Goal: Information Seeking & Learning: Learn about a topic

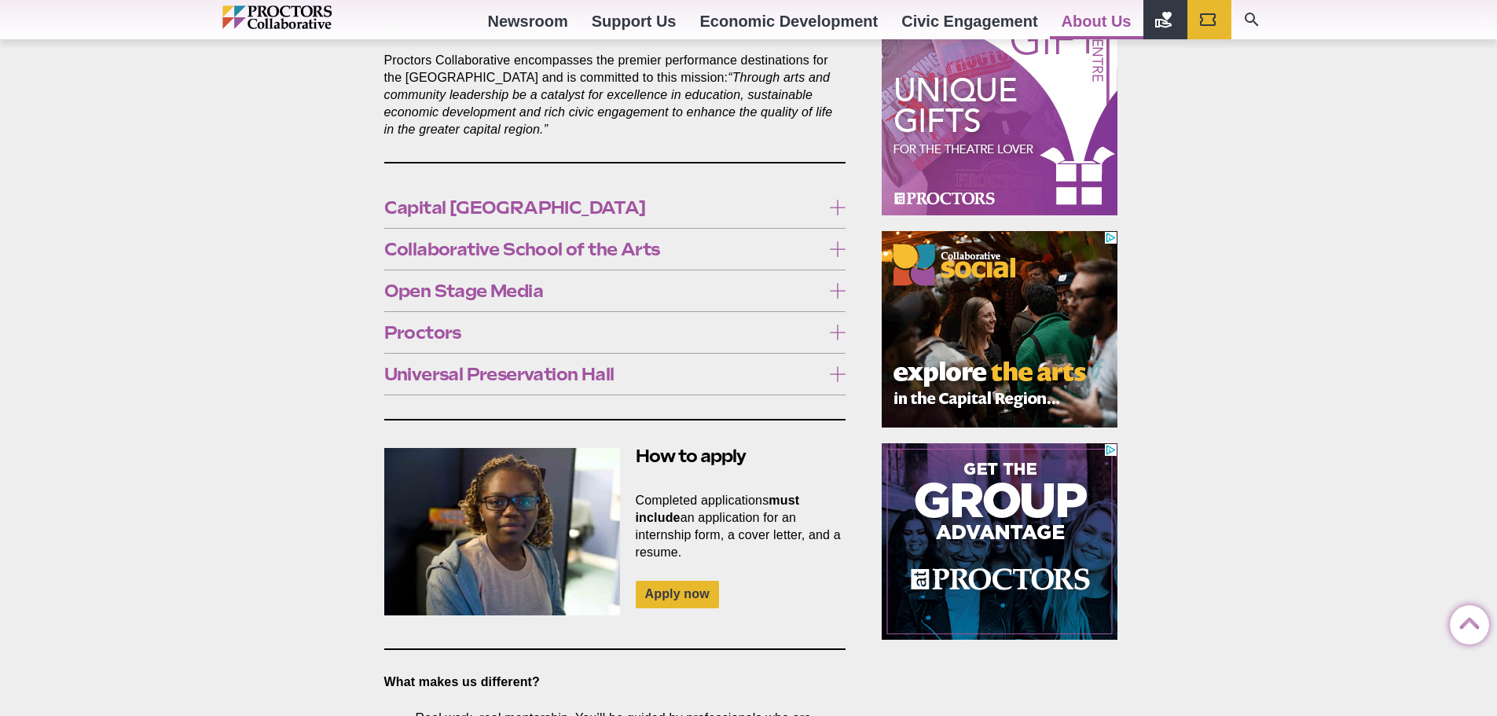
scroll to position [821, 0]
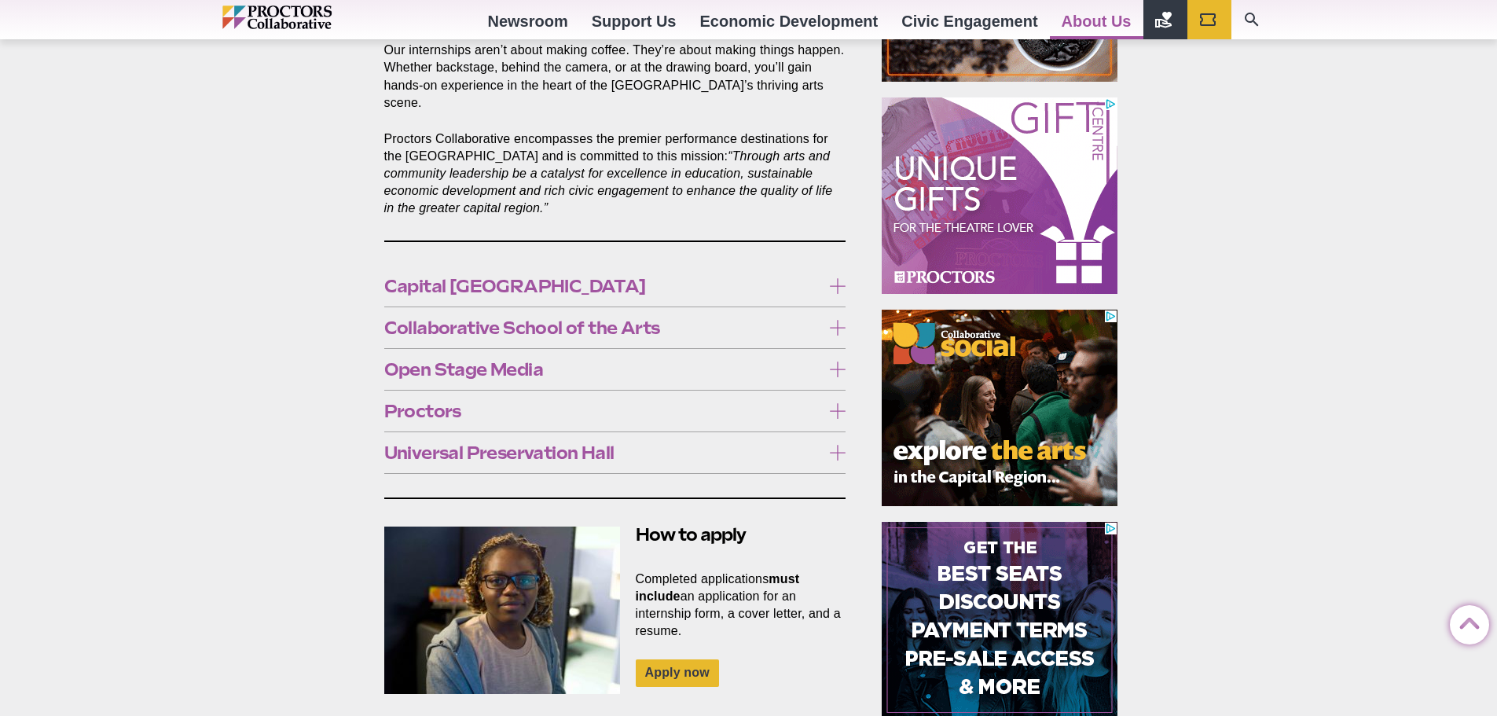
click at [508, 364] on label "Open Stage Media" at bounding box center [615, 369] width 462 height 29
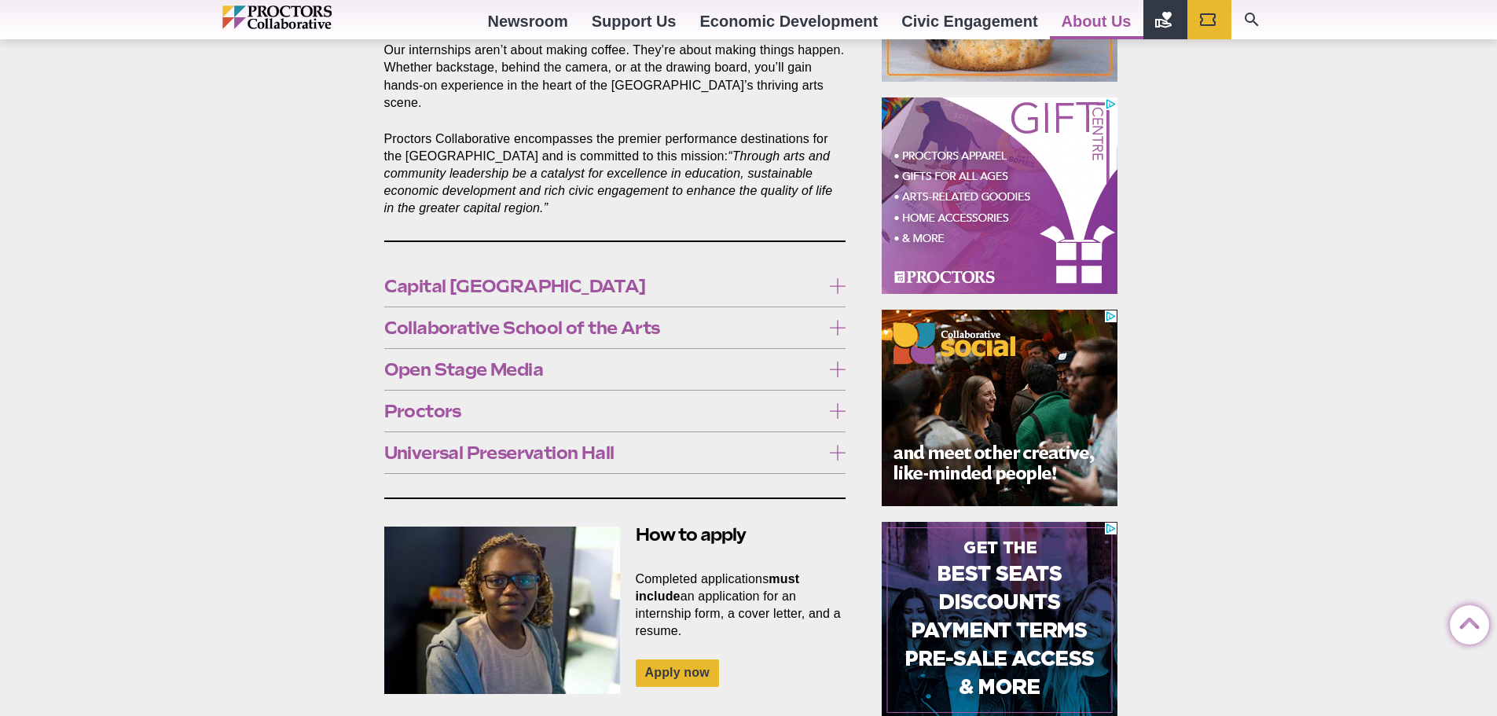
click at [508, 364] on label "Open Stage Media" at bounding box center [615, 369] width 462 height 29
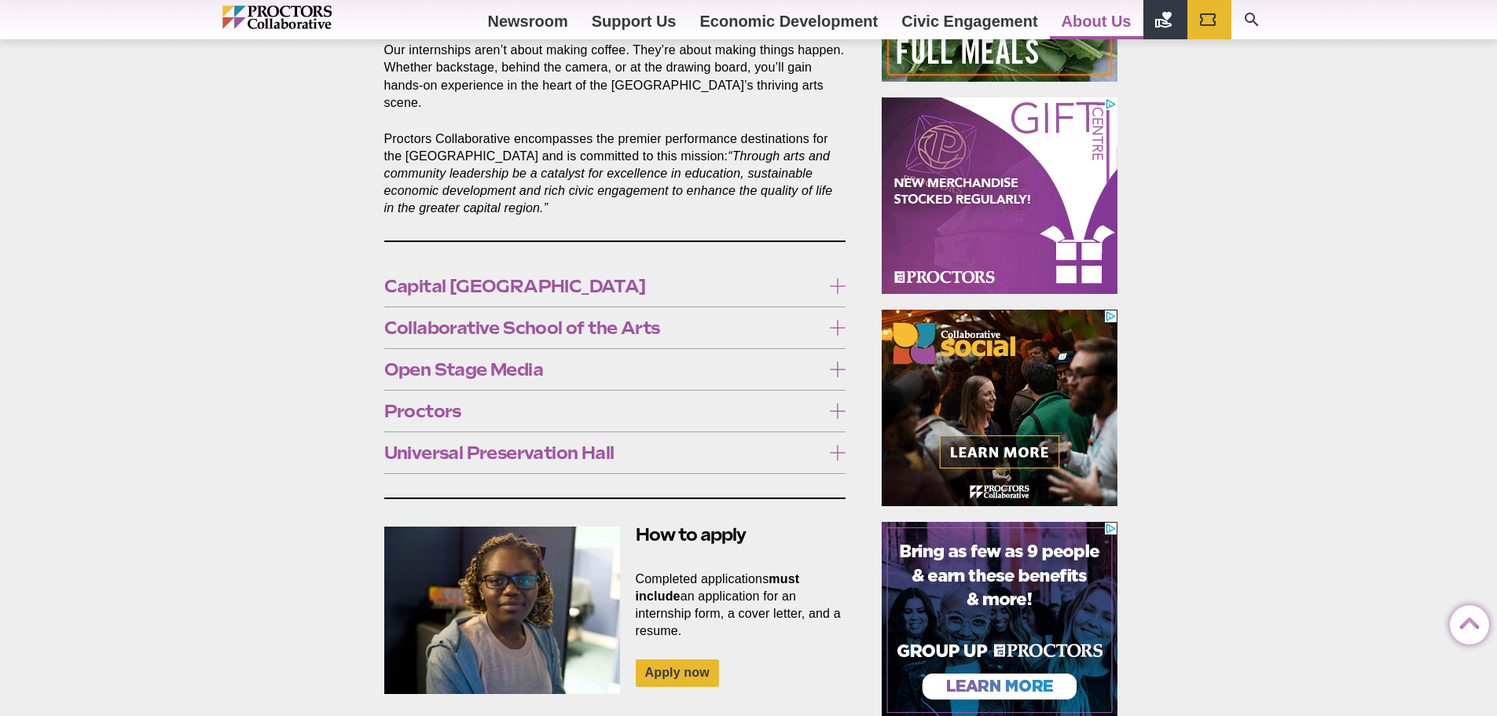
click at [458, 402] on span "Proctors" at bounding box center [603, 410] width 438 height 17
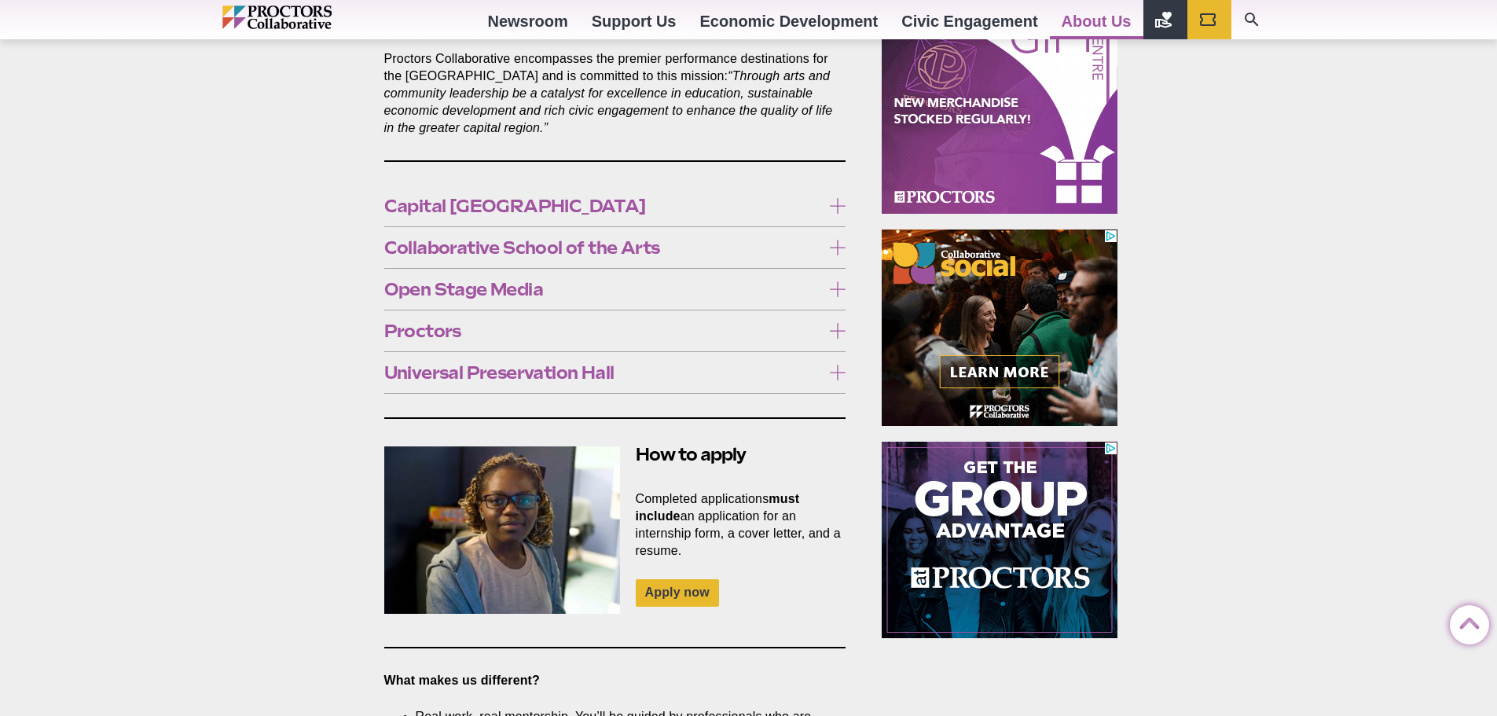
scroll to position [899, 0]
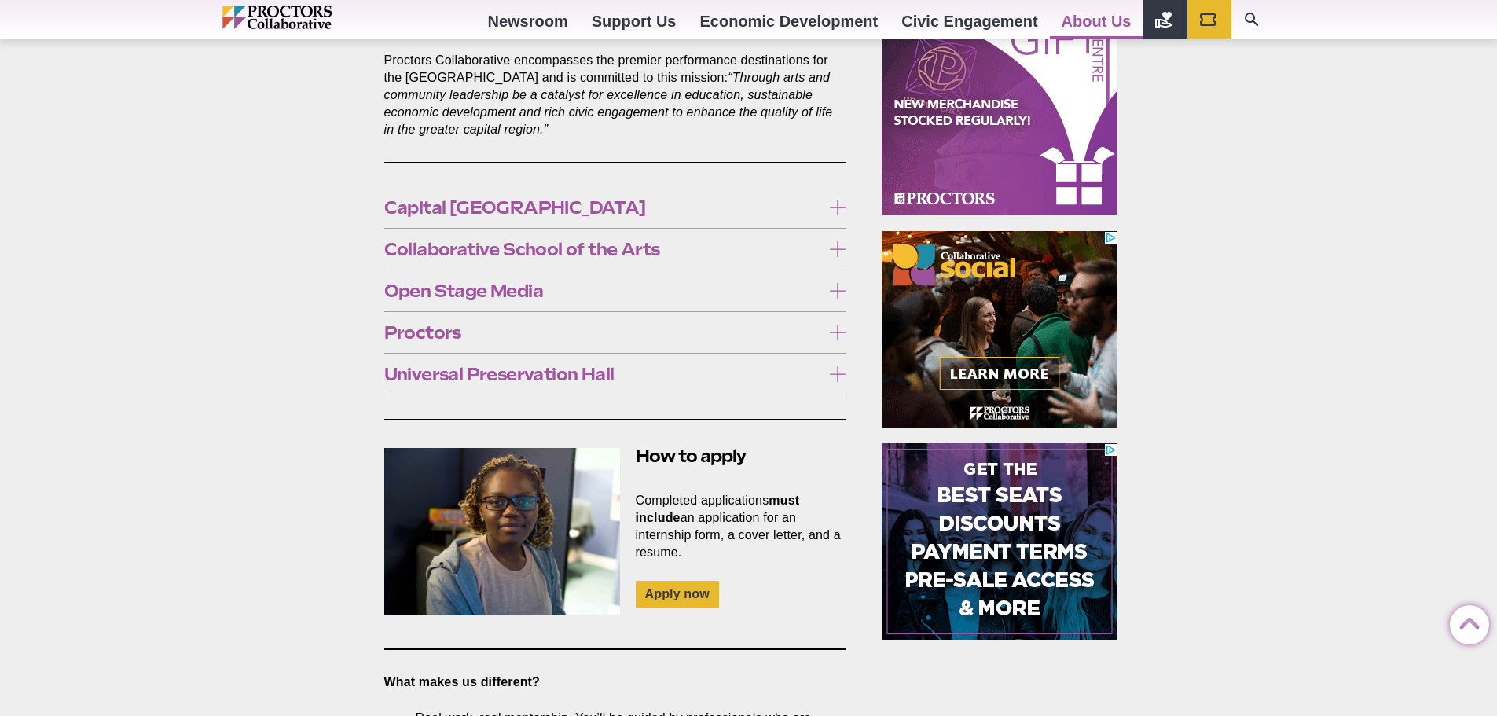
click at [451, 324] on span "Proctors" at bounding box center [603, 332] width 438 height 17
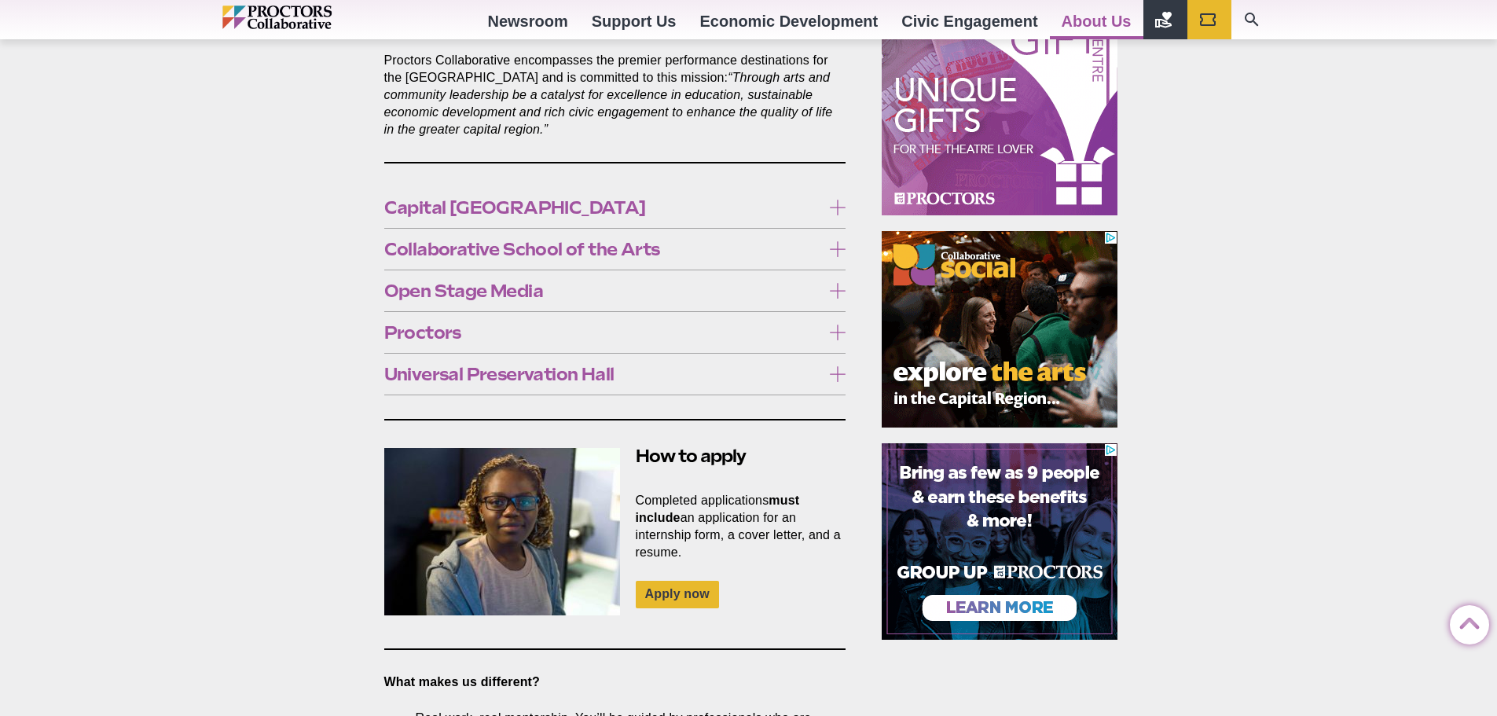
click at [460, 366] on span "Universal Preservation Hall" at bounding box center [603, 374] width 438 height 17
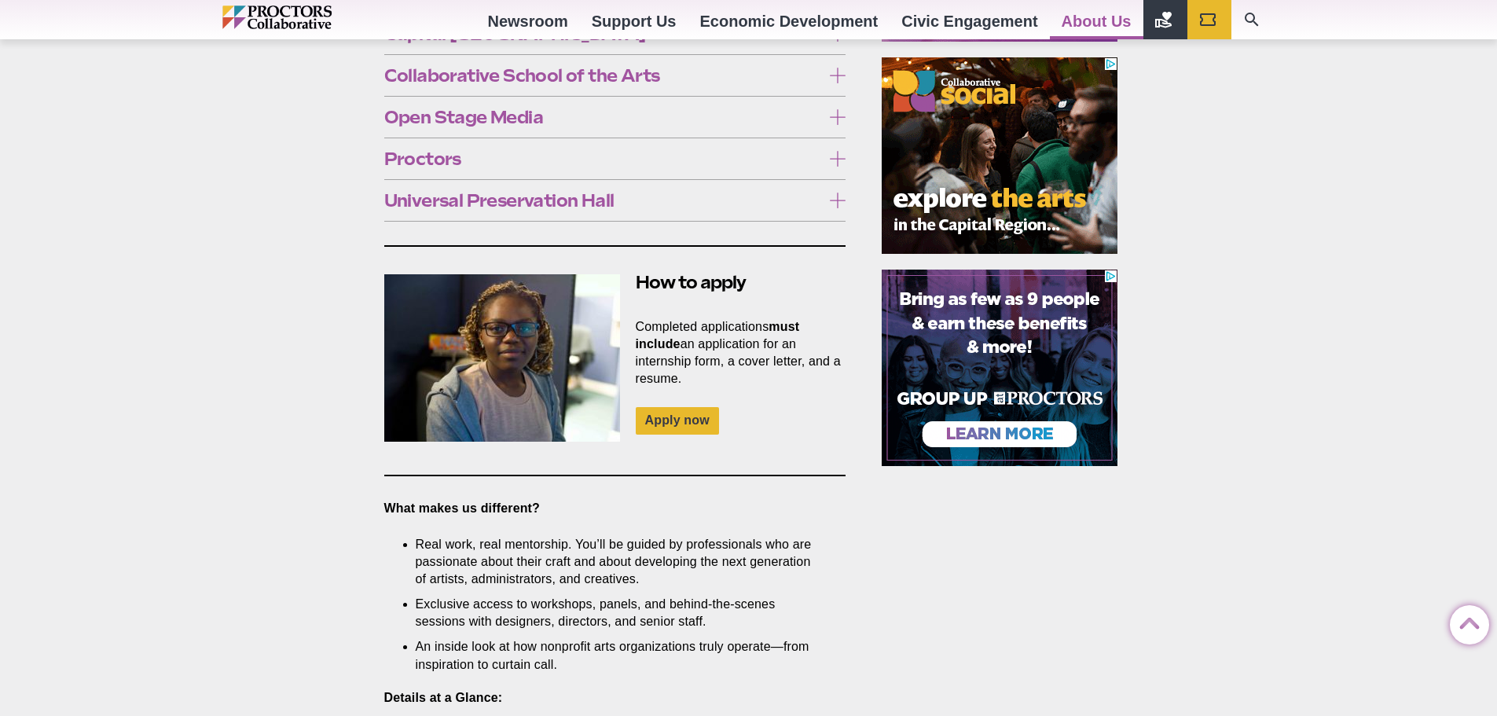
scroll to position [1056, 0]
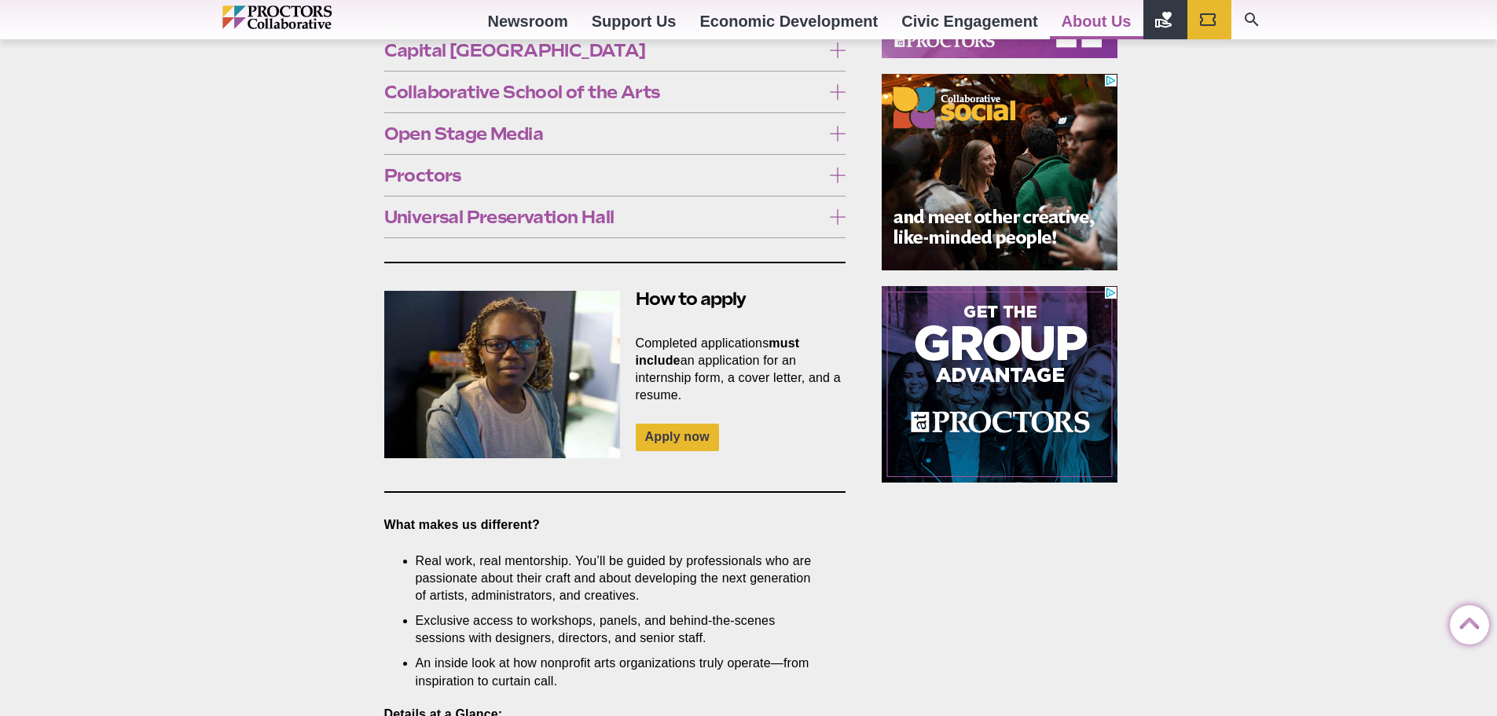
click at [526, 208] on span "Universal Preservation Hall" at bounding box center [603, 216] width 438 height 17
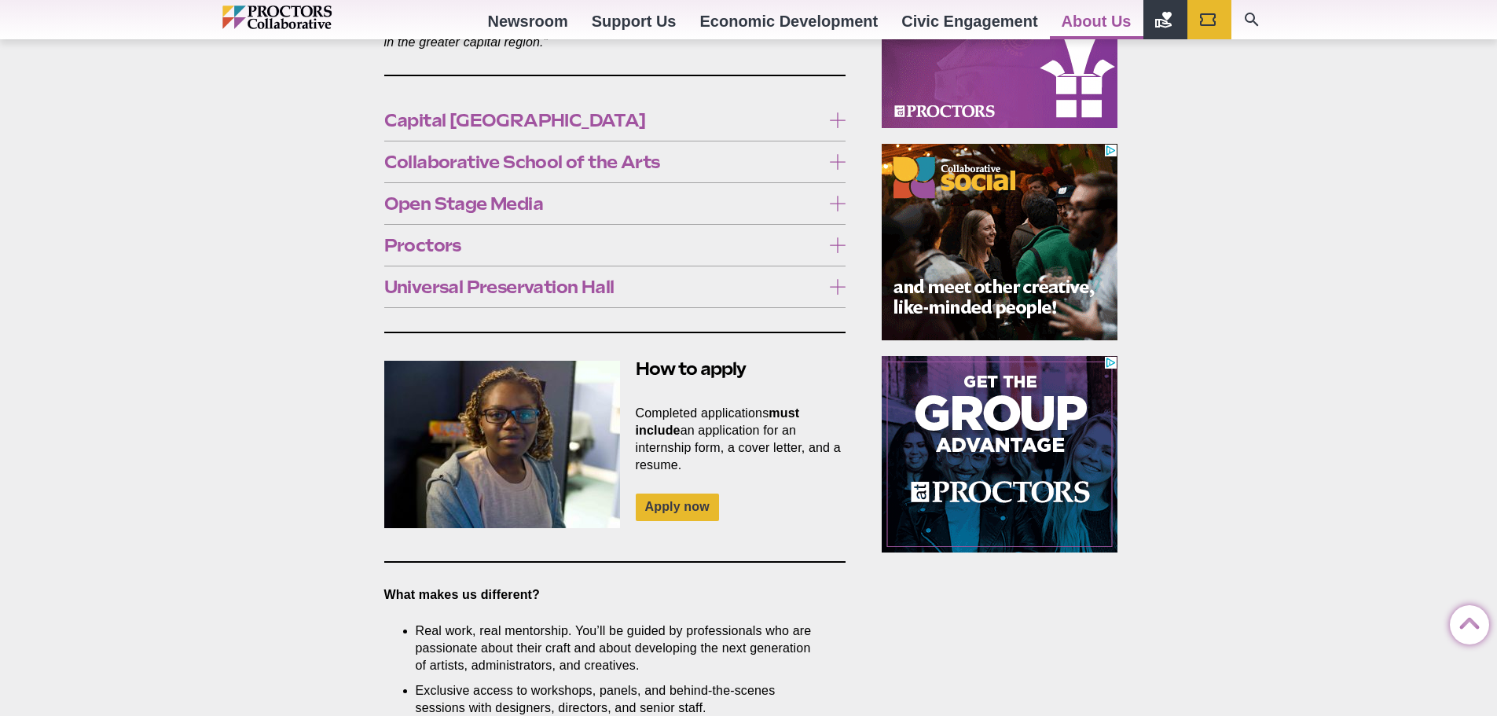
scroll to position [899, 0]
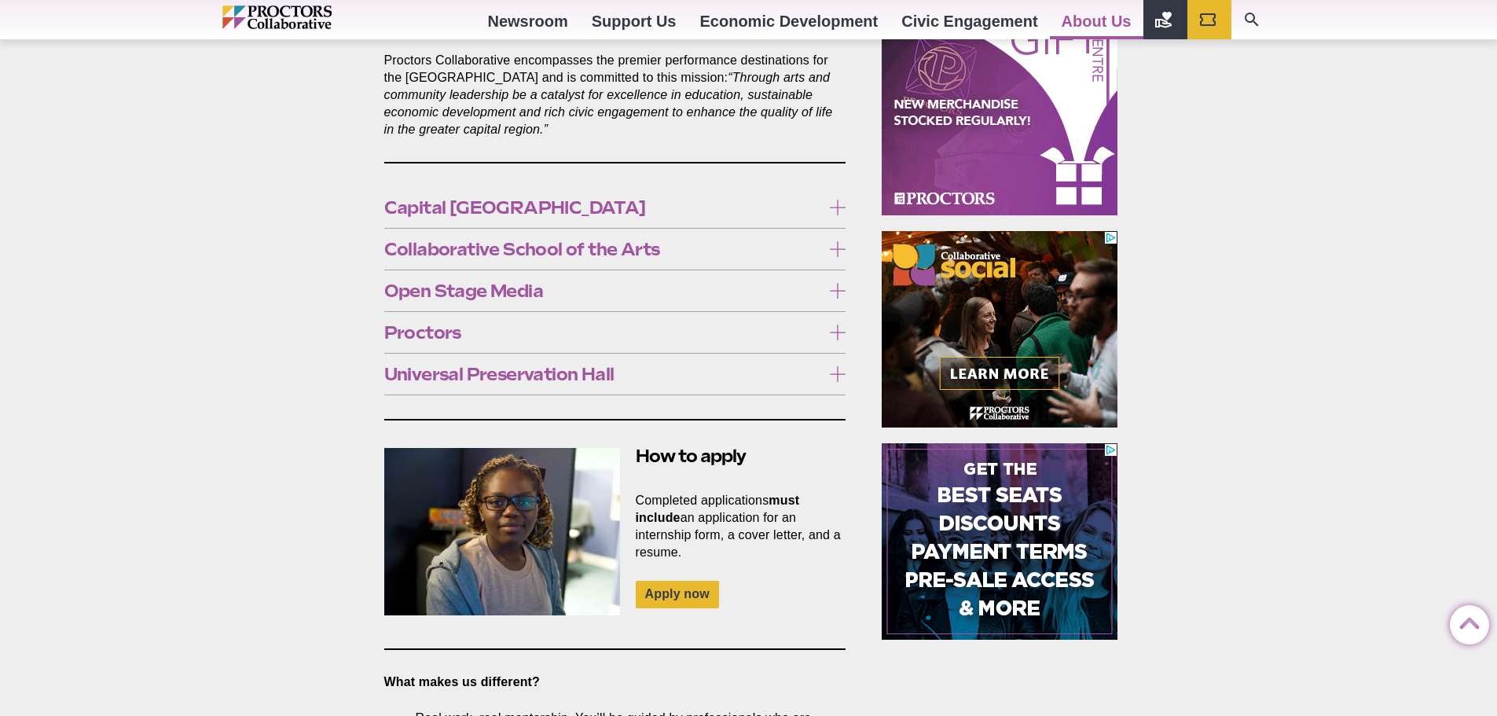
click at [527, 282] on span "Open Stage Media" at bounding box center [603, 290] width 438 height 17
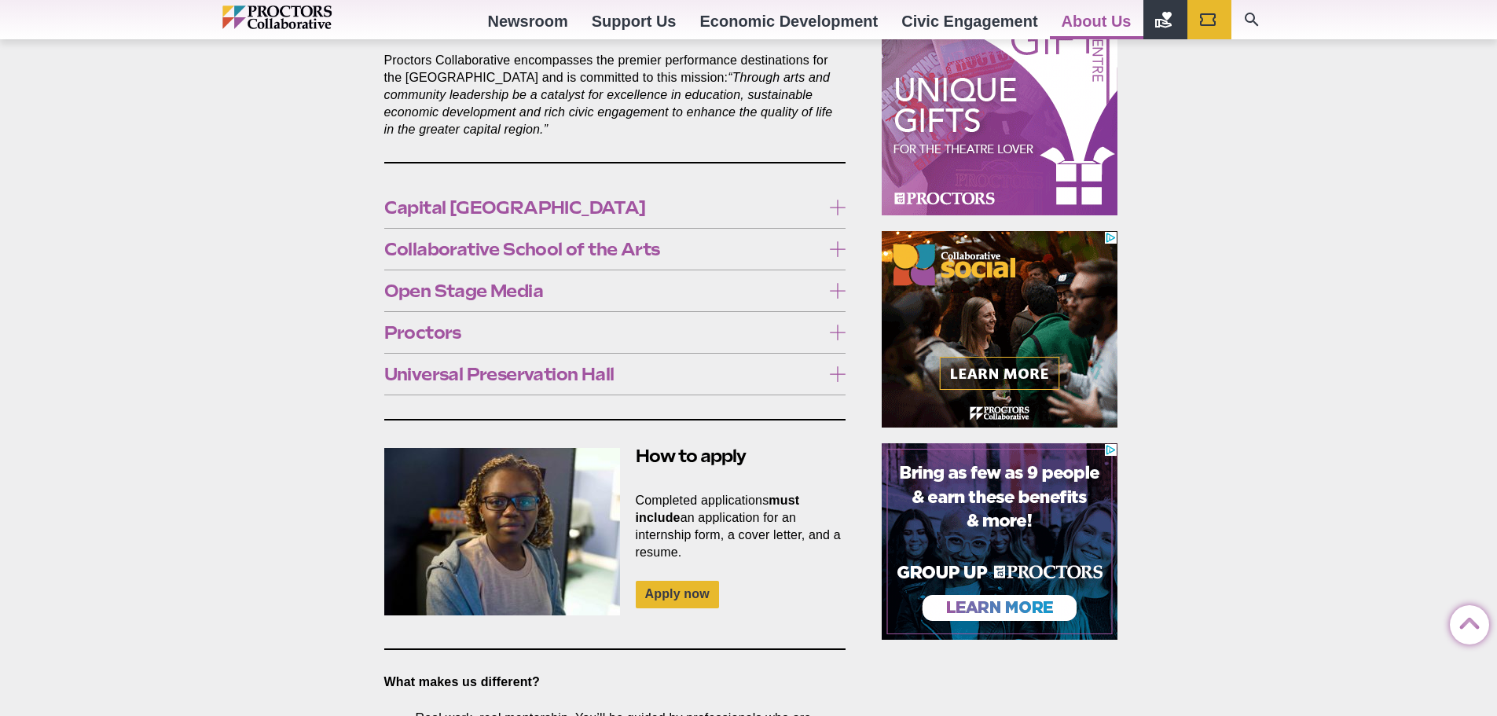
click at [520, 282] on span "Open Stage Media" at bounding box center [603, 290] width 438 height 17
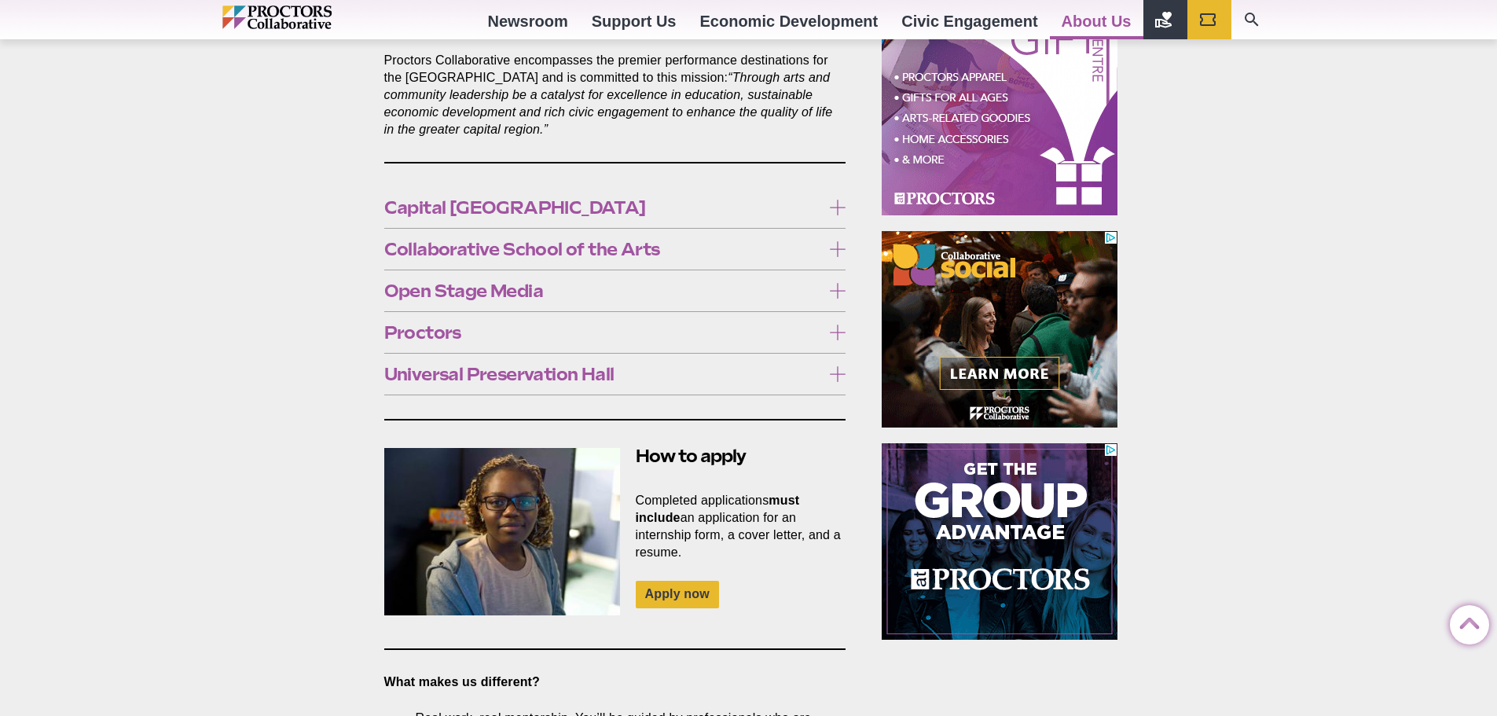
click at [538, 241] on span "Collaborative School of the Arts" at bounding box center [603, 249] width 438 height 17
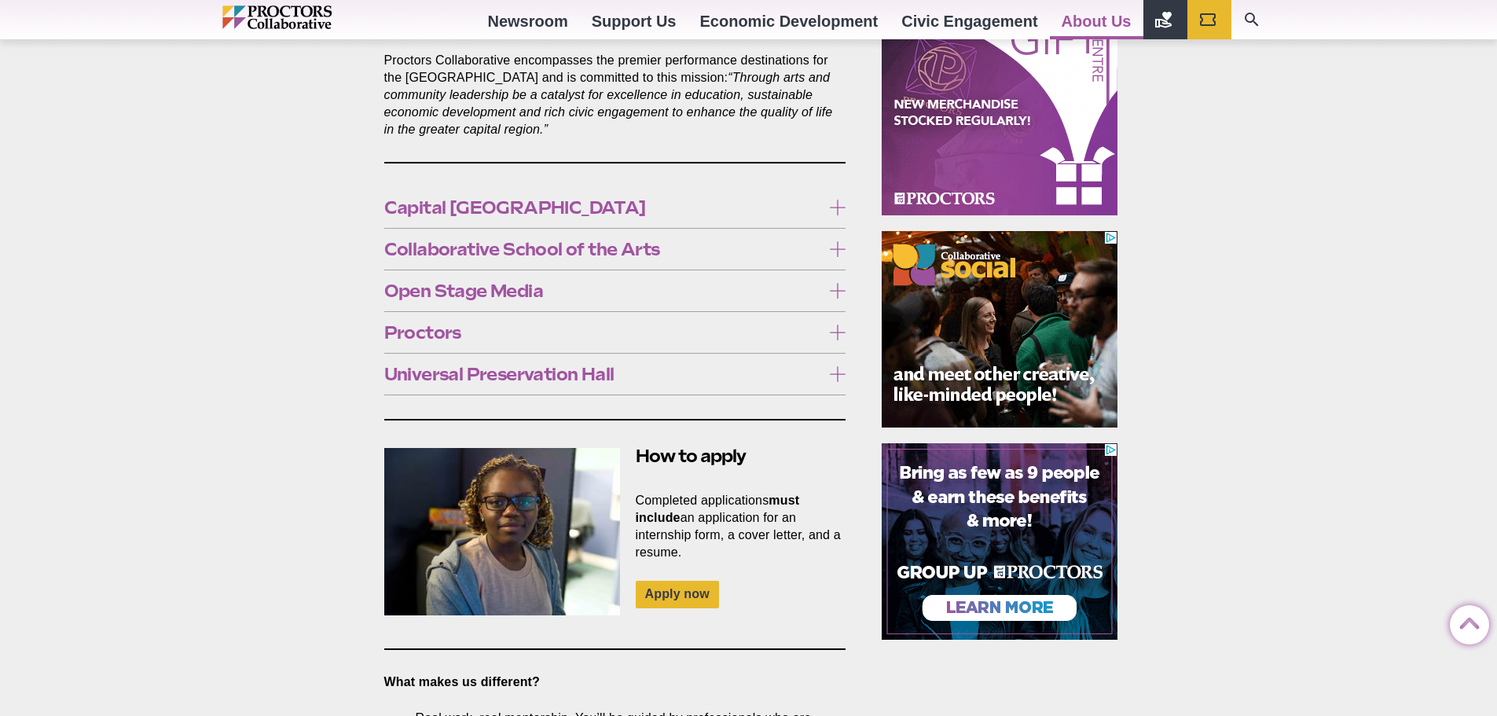
click at [547, 241] on span "Collaborative School of the Arts" at bounding box center [603, 249] width 438 height 17
click at [551, 199] on span "Capital [GEOGRAPHIC_DATA]" at bounding box center [603, 207] width 438 height 17
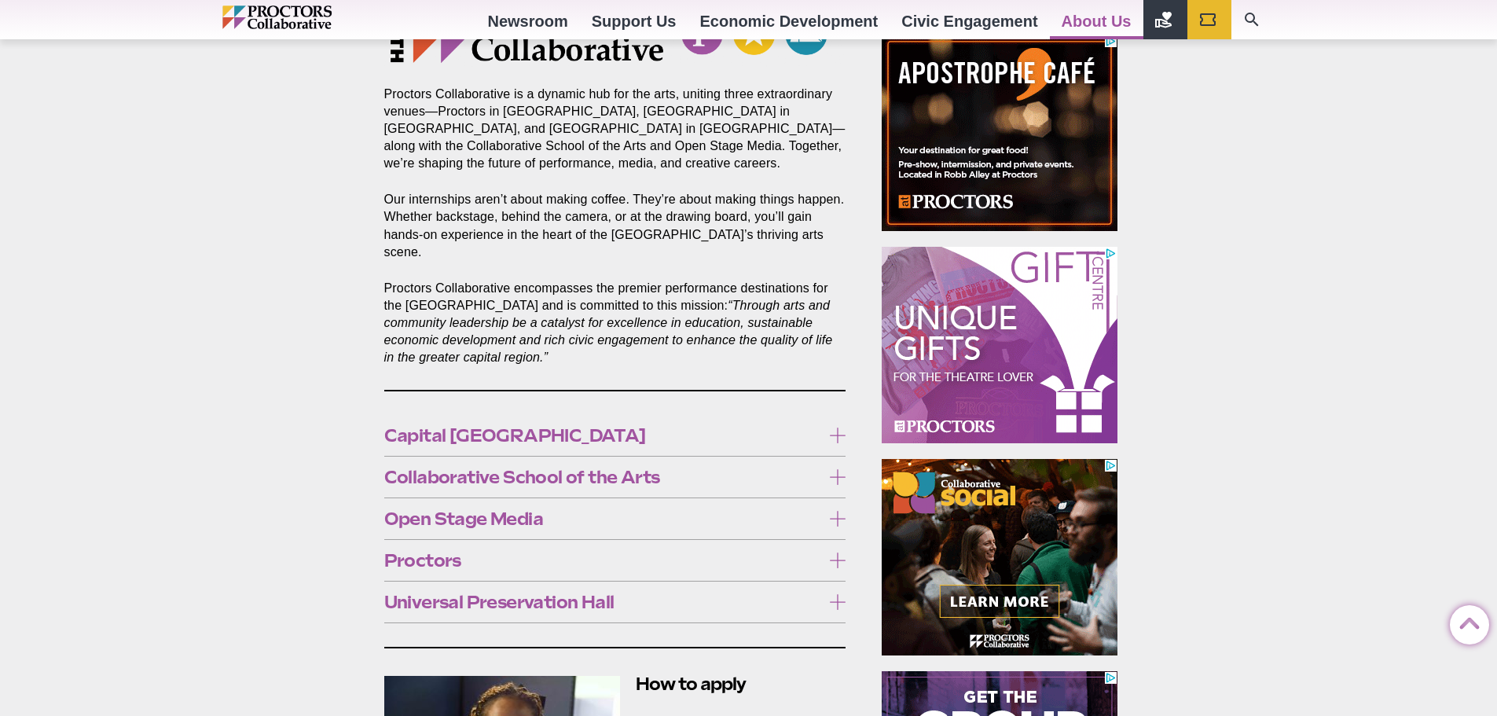
scroll to position [585, 0]
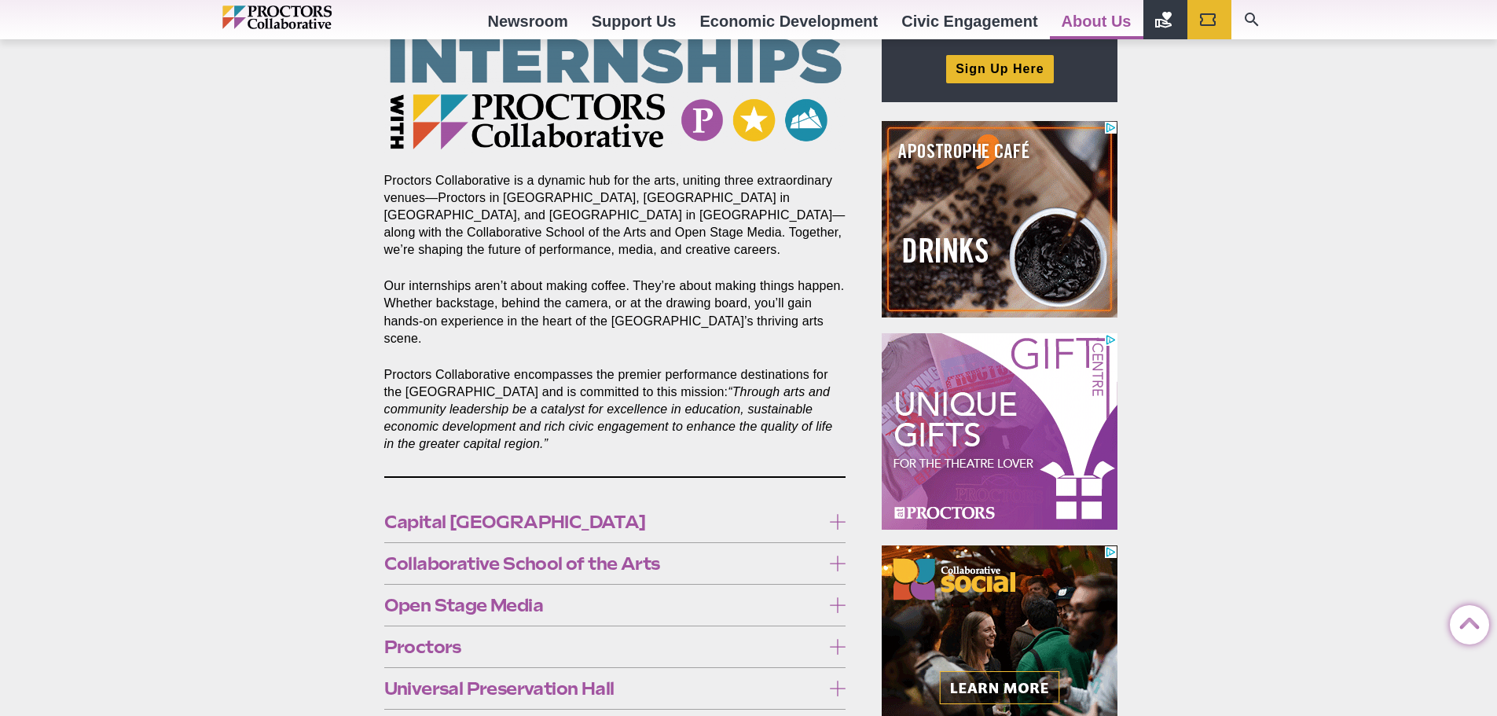
click at [609, 508] on label "Capital [GEOGRAPHIC_DATA]" at bounding box center [615, 522] width 462 height 29
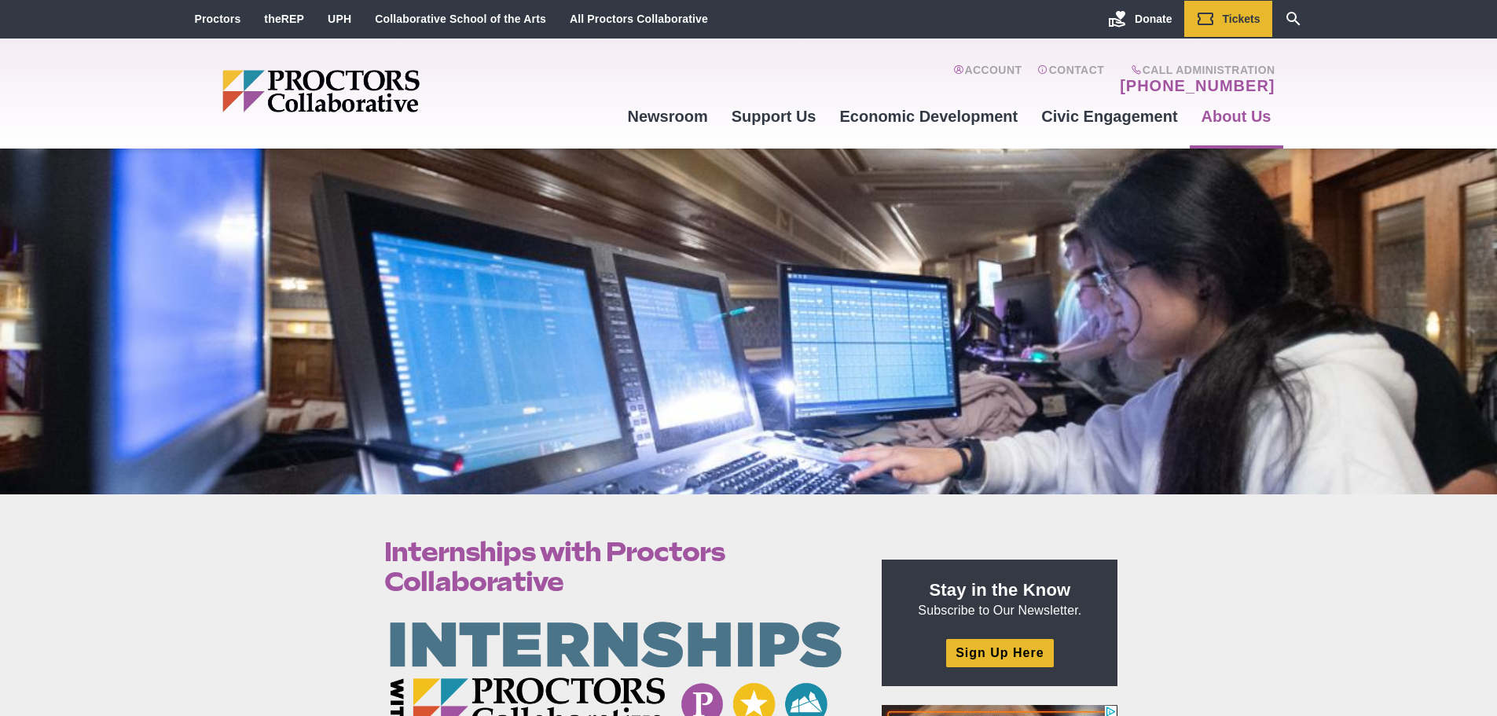
scroll to position [0, 0]
